Goal: Entertainment & Leisure: Consume media (video, audio)

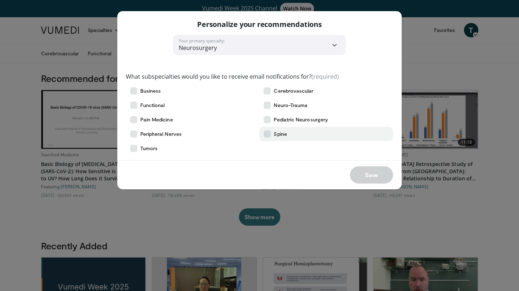
click at [269, 134] on icon at bounding box center [266, 133] width 7 height 7
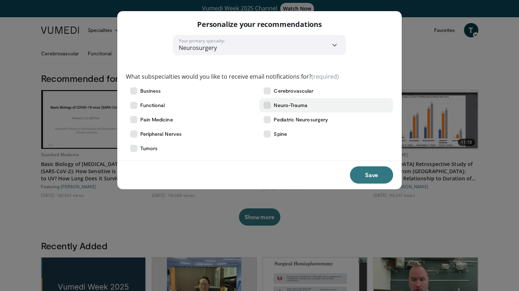
click at [267, 105] on icon at bounding box center [266, 105] width 7 height 7
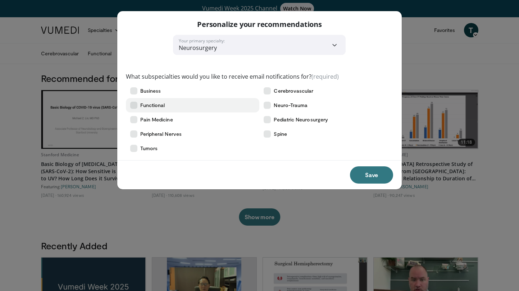
click at [134, 103] on icon at bounding box center [133, 105] width 7 height 7
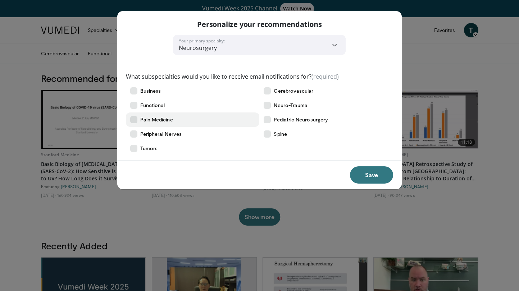
click at [134, 120] on icon at bounding box center [133, 119] width 7 height 7
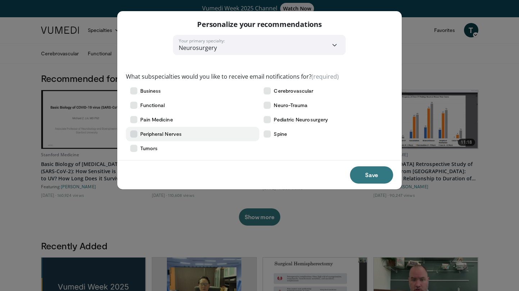
click at [134, 135] on icon at bounding box center [133, 133] width 7 height 7
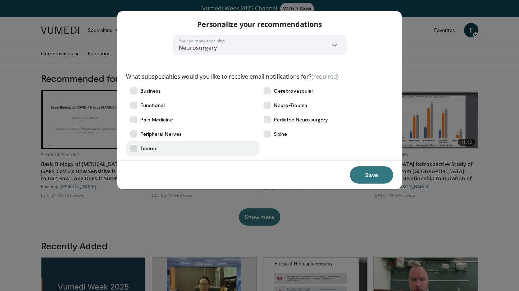
click at [134, 146] on icon at bounding box center [133, 148] width 7 height 7
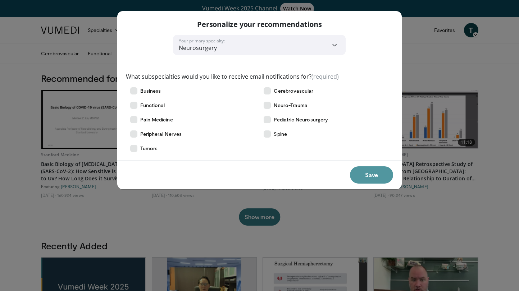
click at [373, 173] on button "Save" at bounding box center [371, 174] width 43 height 17
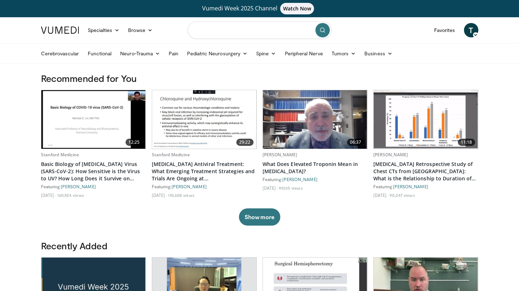
click at [230, 27] on input "Search topics, interventions" at bounding box center [260, 30] width 144 height 17
type input "**********"
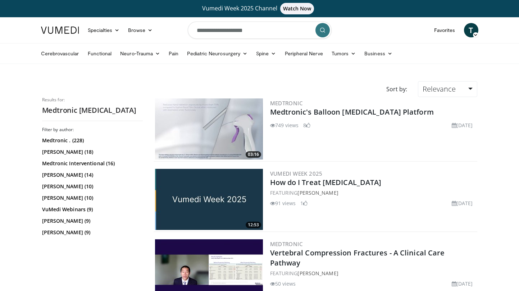
click at [213, 120] on img at bounding box center [209, 128] width 108 height 61
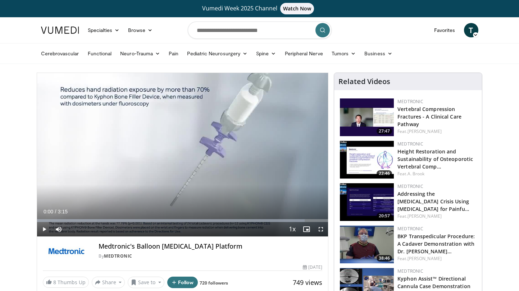
click at [44, 229] on span "Video Player" at bounding box center [44, 229] width 14 height 14
click at [46, 231] on span "Video Player" at bounding box center [44, 229] width 14 height 14
click at [44, 229] on span "Video Player" at bounding box center [44, 229] width 14 height 14
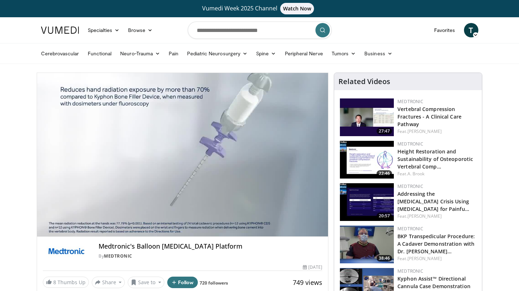
click at [52, 238] on div "Medtronic's Balloon Kyphoplasty Platform By Medtronic By Medtronic" at bounding box center [182, 249] width 291 height 24
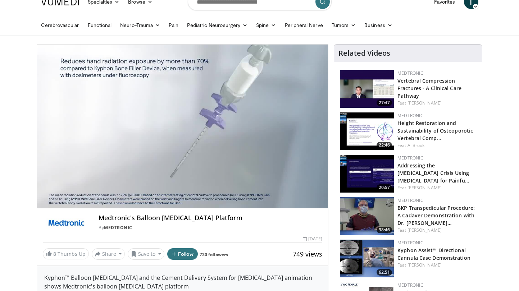
scroll to position [33, 0]
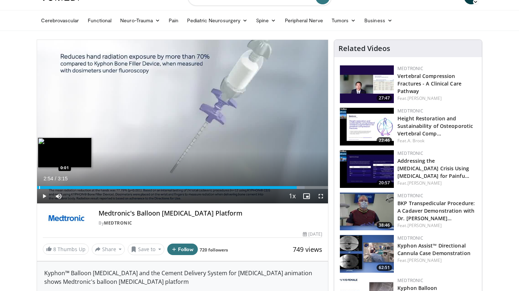
click at [39, 188] on div "Progress Bar" at bounding box center [39, 187] width 1 height 3
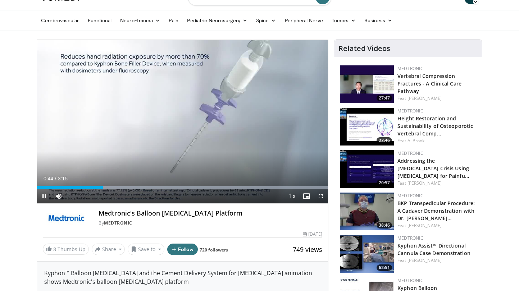
click at [46, 197] on span "Video Player" at bounding box center [44, 196] width 14 height 14
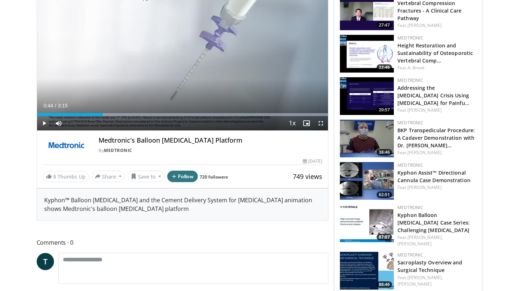
scroll to position [89, 0]
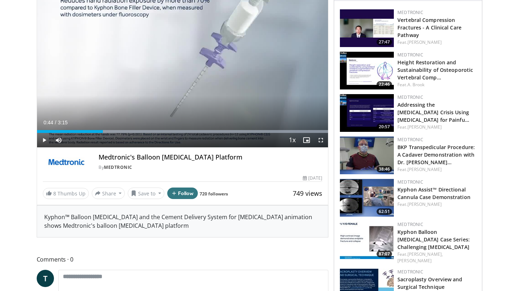
click at [363, 197] on img at bounding box center [367, 198] width 54 height 38
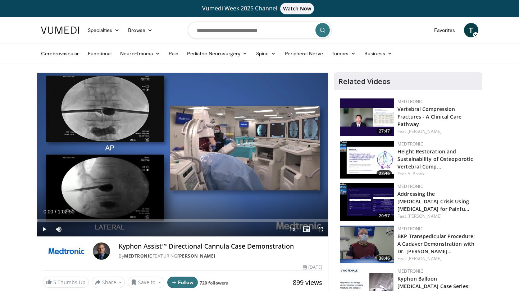
click at [47, 231] on span "Video Player" at bounding box center [44, 229] width 14 height 14
click at [43, 220] on div "Progress Bar" at bounding box center [43, 220] width 1 height 3
click at [46, 220] on div "Progress Bar" at bounding box center [46, 220] width 1 height 3
